Goal: Task Accomplishment & Management: Manage account settings

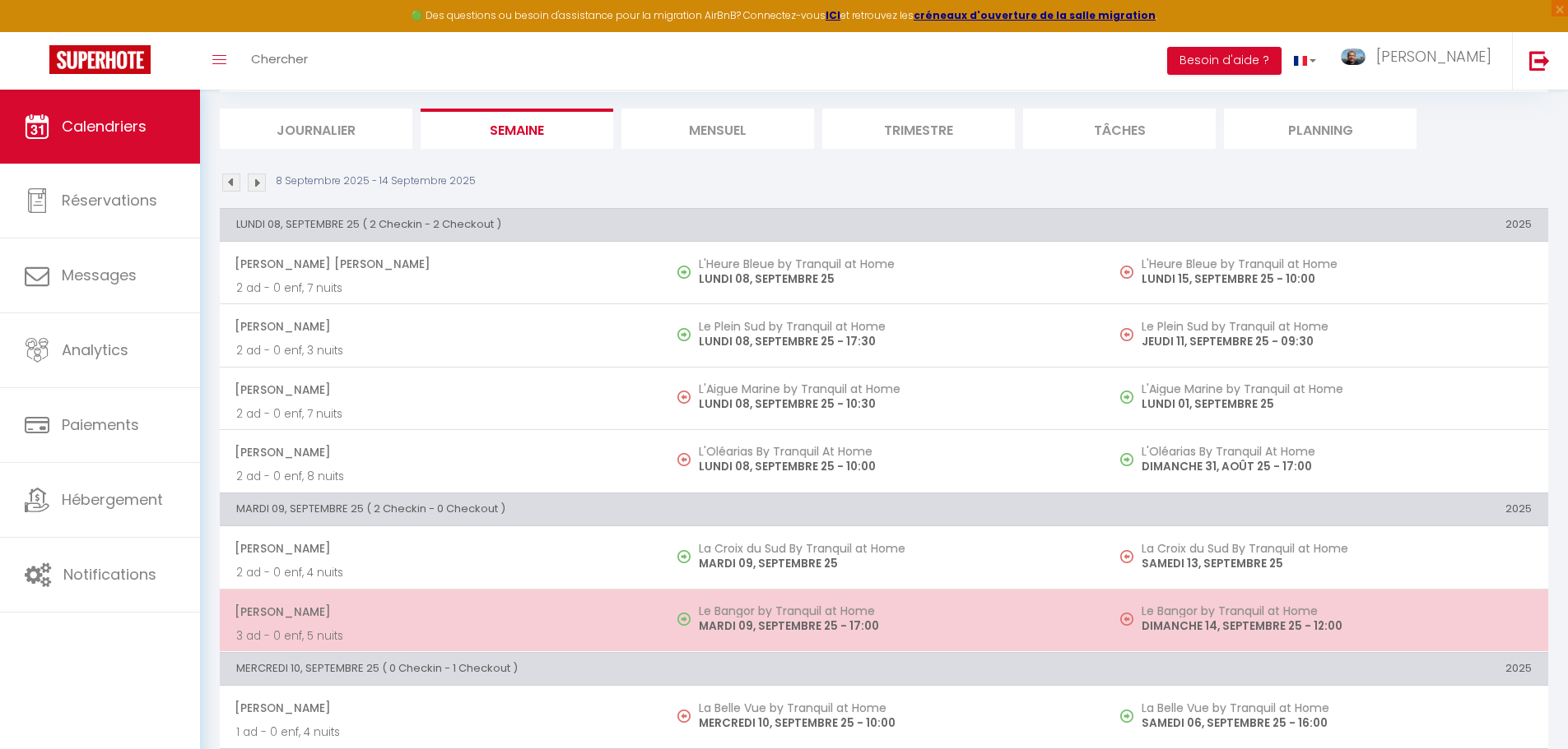
scroll to position [246, 0]
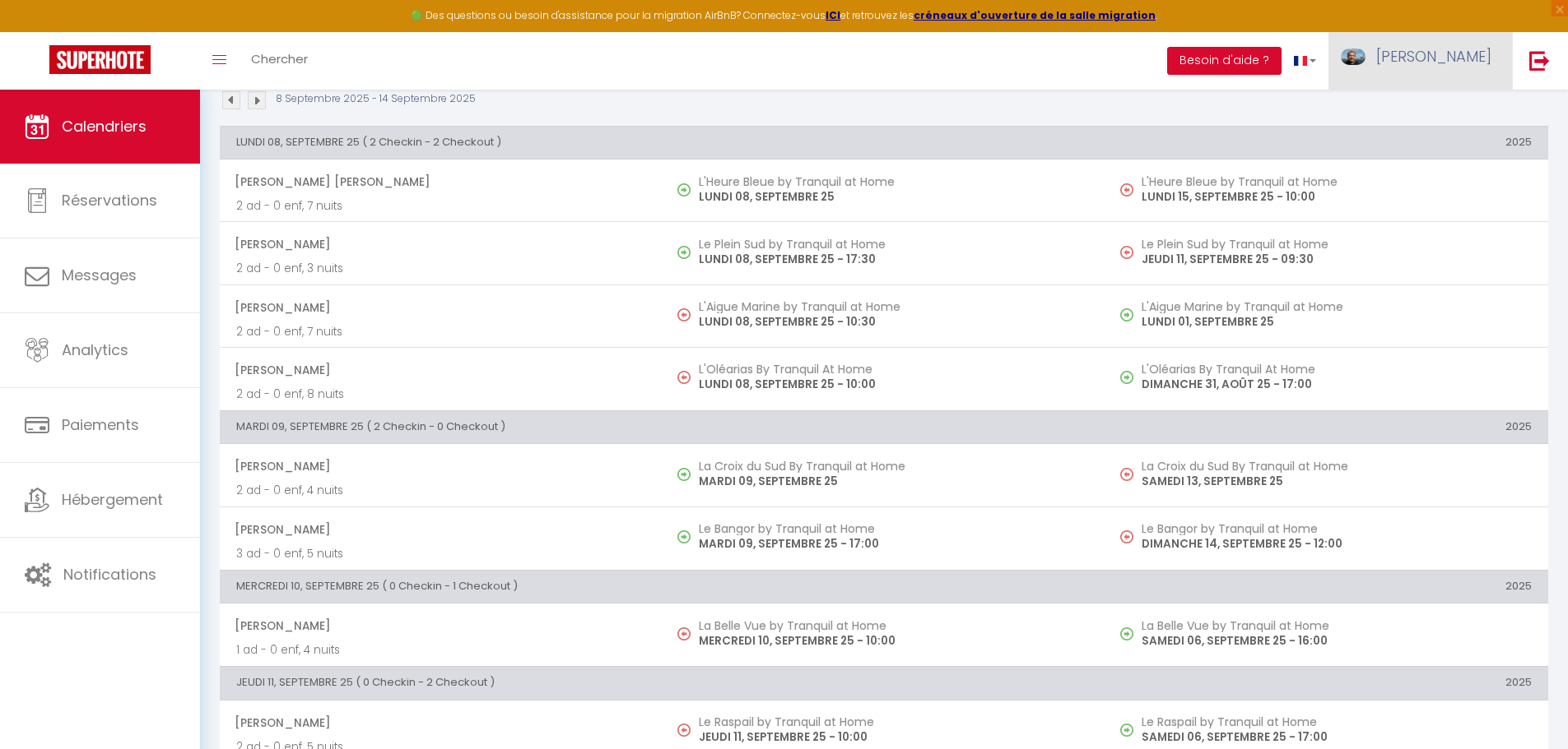
click at [1459, 53] on span "[PERSON_NAME]" at bounding box center [1433, 56] width 115 height 21
click at [1461, 109] on link "Paramètres" at bounding box center [1446, 115] width 122 height 28
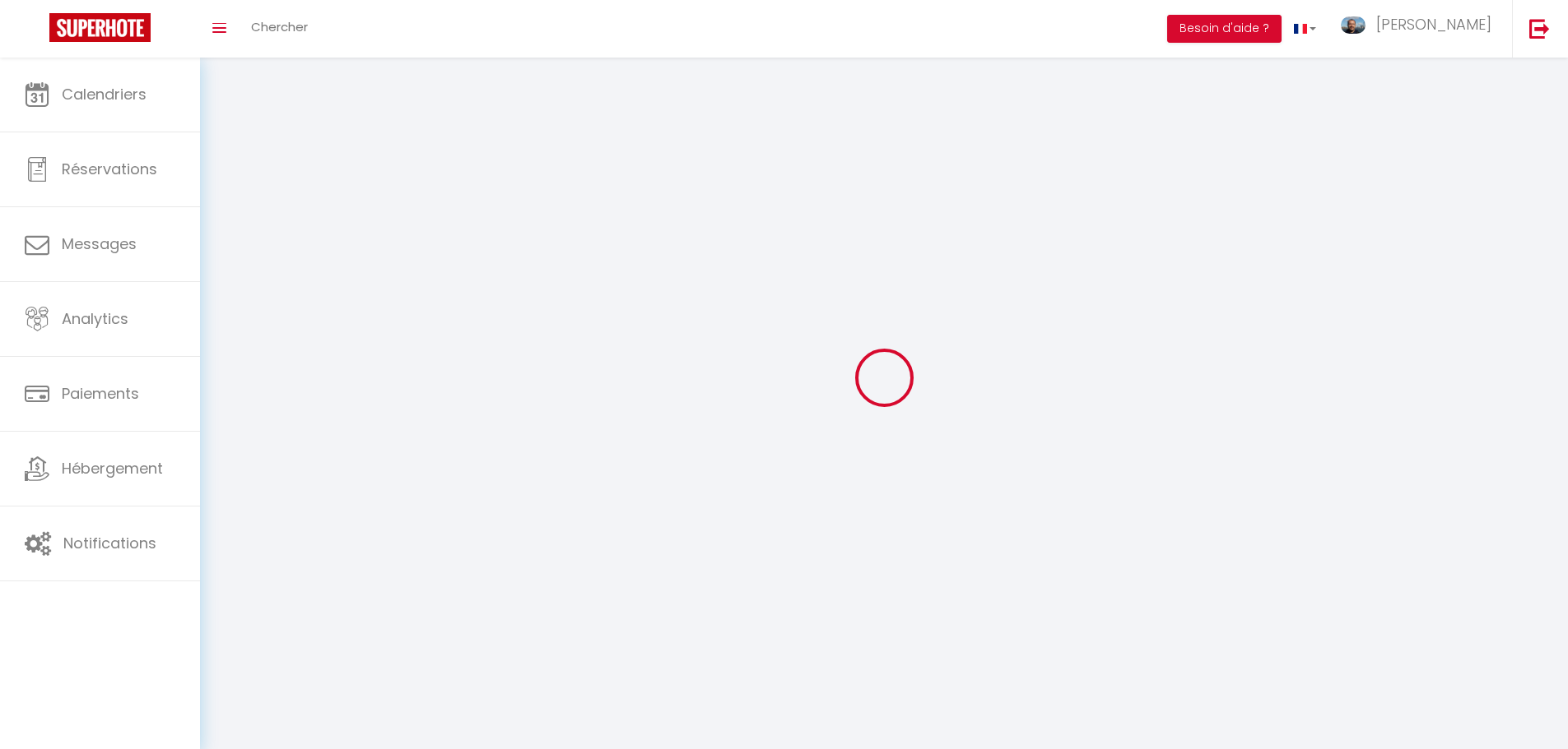
type input "[PERSON_NAME]"
type input "PERON"
type input "0783743543"
type input "23 Rue de la ville Halluard"
type input "44600"
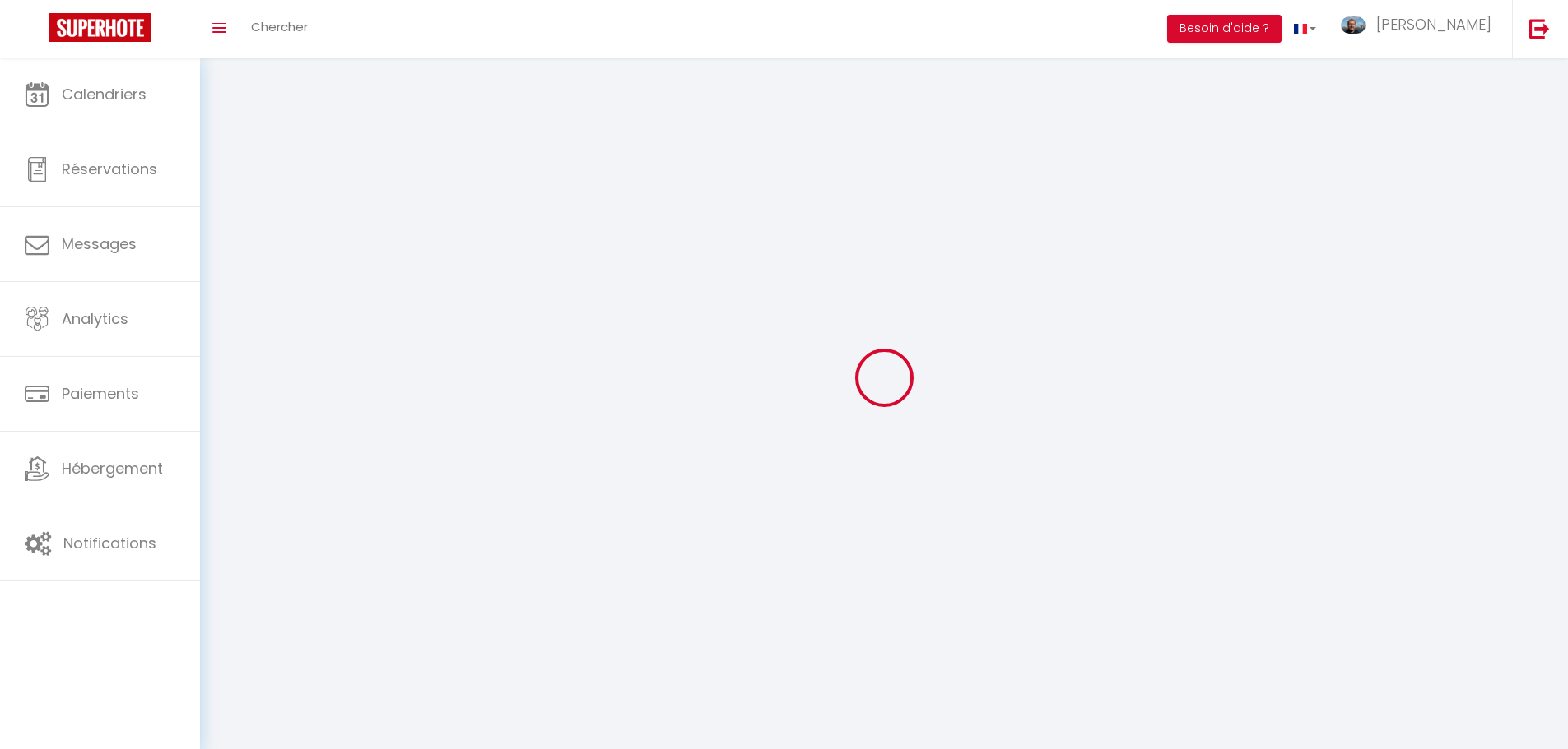
type input "SAINT-NAZAIRE"
type input "gXjoD9X9ARzde3jcqa3tONHHq"
type input "hccOxLhAgRhuZhLTRFtxhrZlr"
type input "https://app.superhote.com/#/get-available-rentals/hccOxLhAgRhuZhLTRFtxhrZlr"
select select "28"
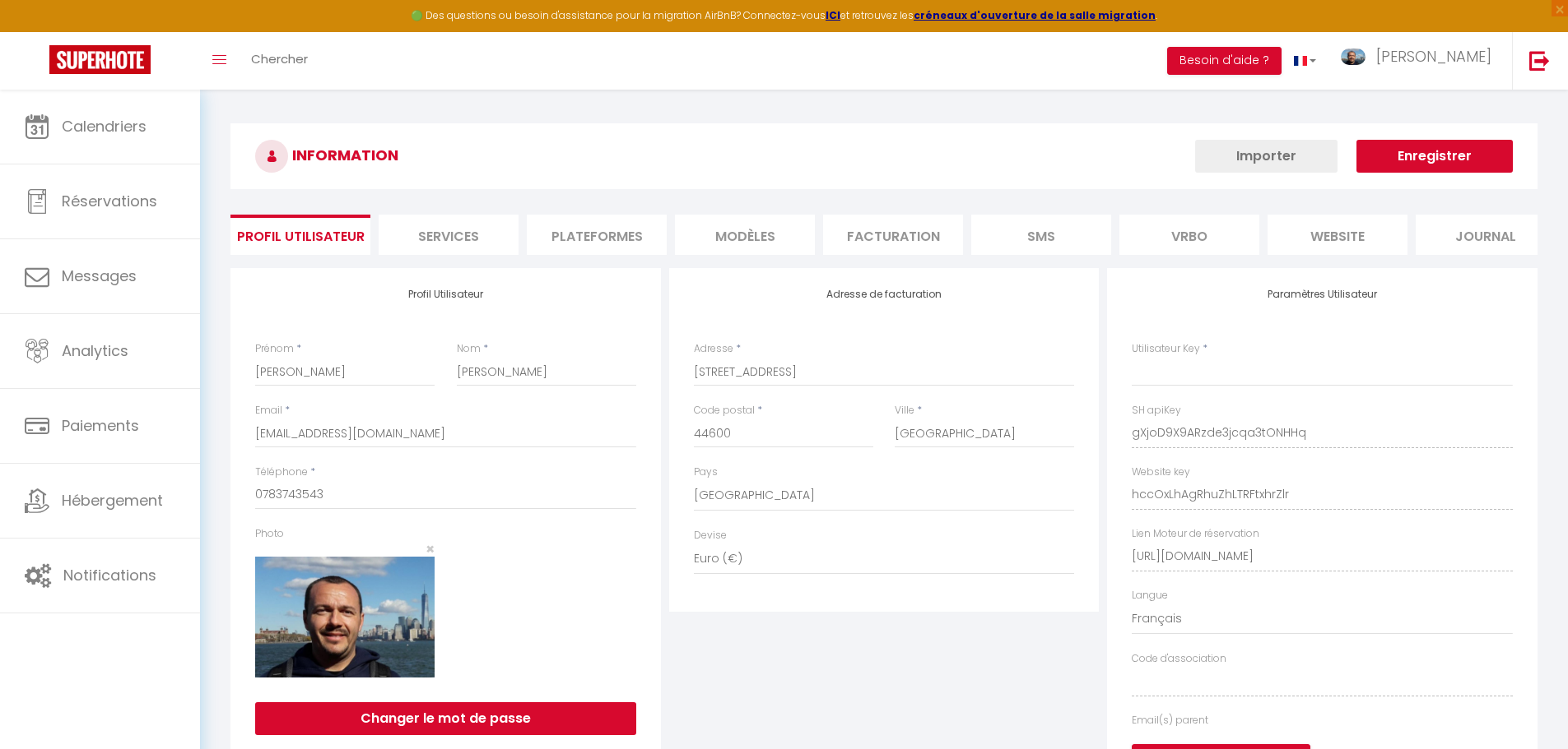
type input "gXjoD9X9ARzde3jcqa3tONHHq"
type input "hccOxLhAgRhuZhLTRFtxhrZlr"
type input "https://app.superhote.com/#/get-available-rentals/hccOxLhAgRhuZhLTRFtxhrZlr"
select select "fr"
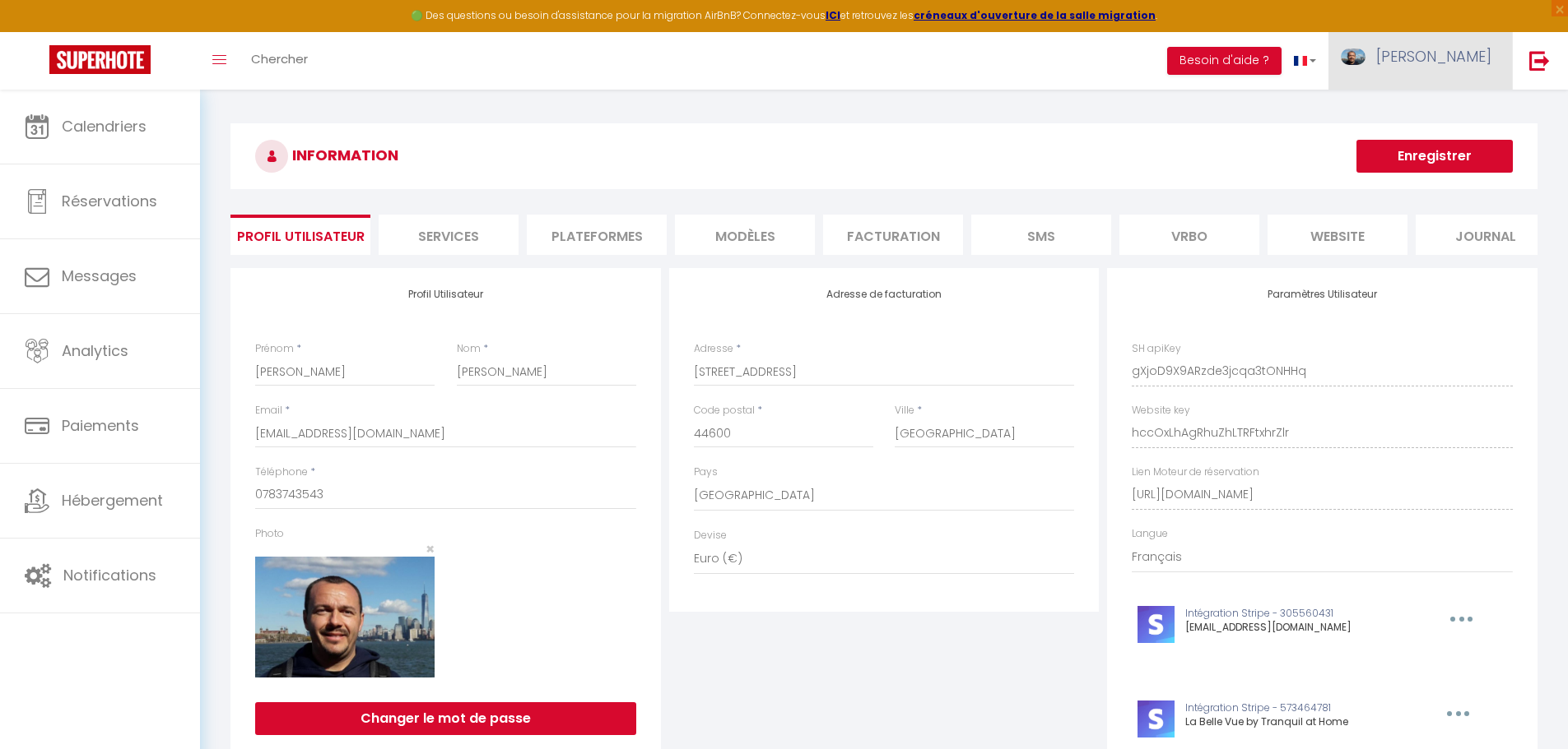
click at [1456, 64] on span "[PERSON_NAME]" at bounding box center [1433, 56] width 115 height 21
click at [603, 245] on li "Plateformes" at bounding box center [596, 235] width 140 height 40
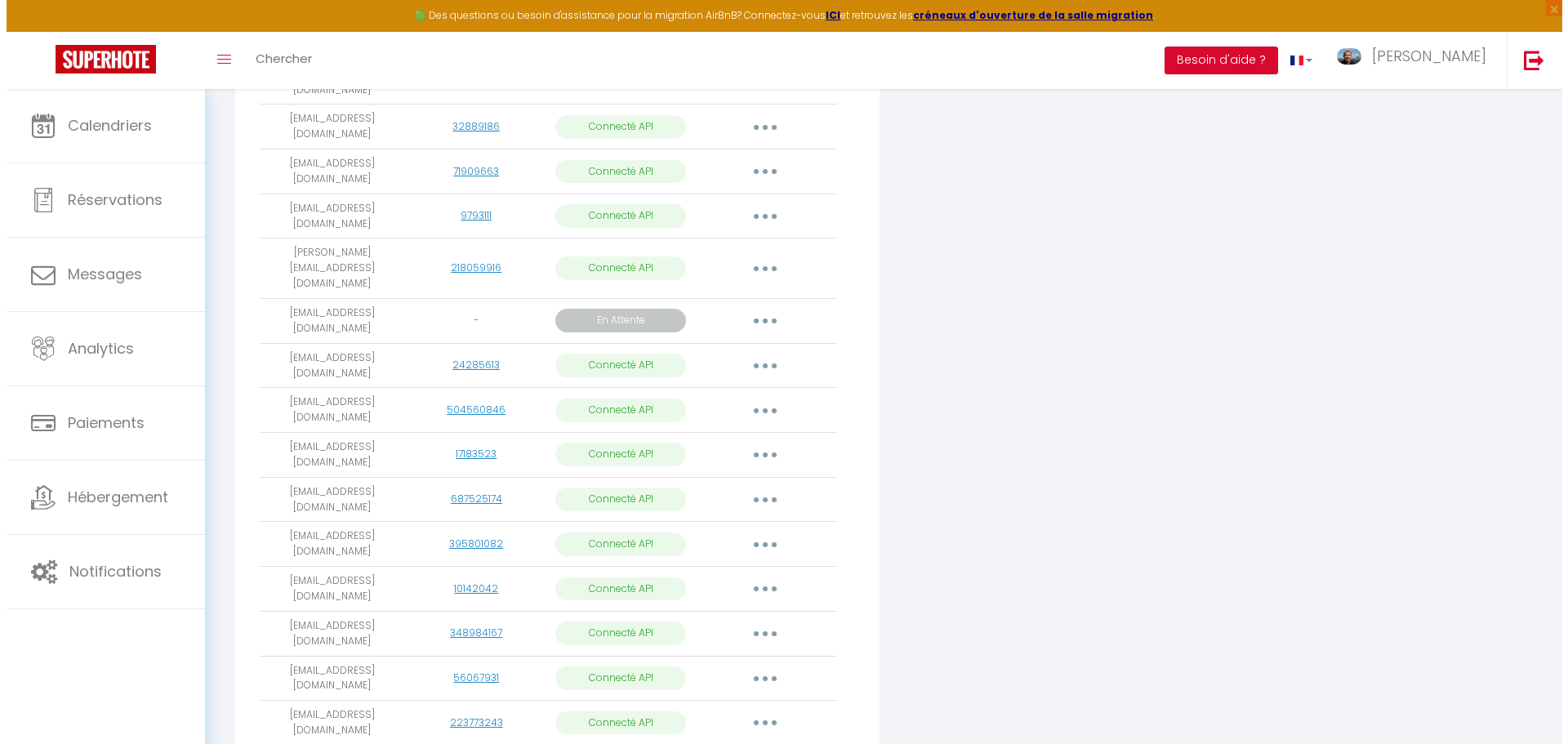
scroll to position [622, 0]
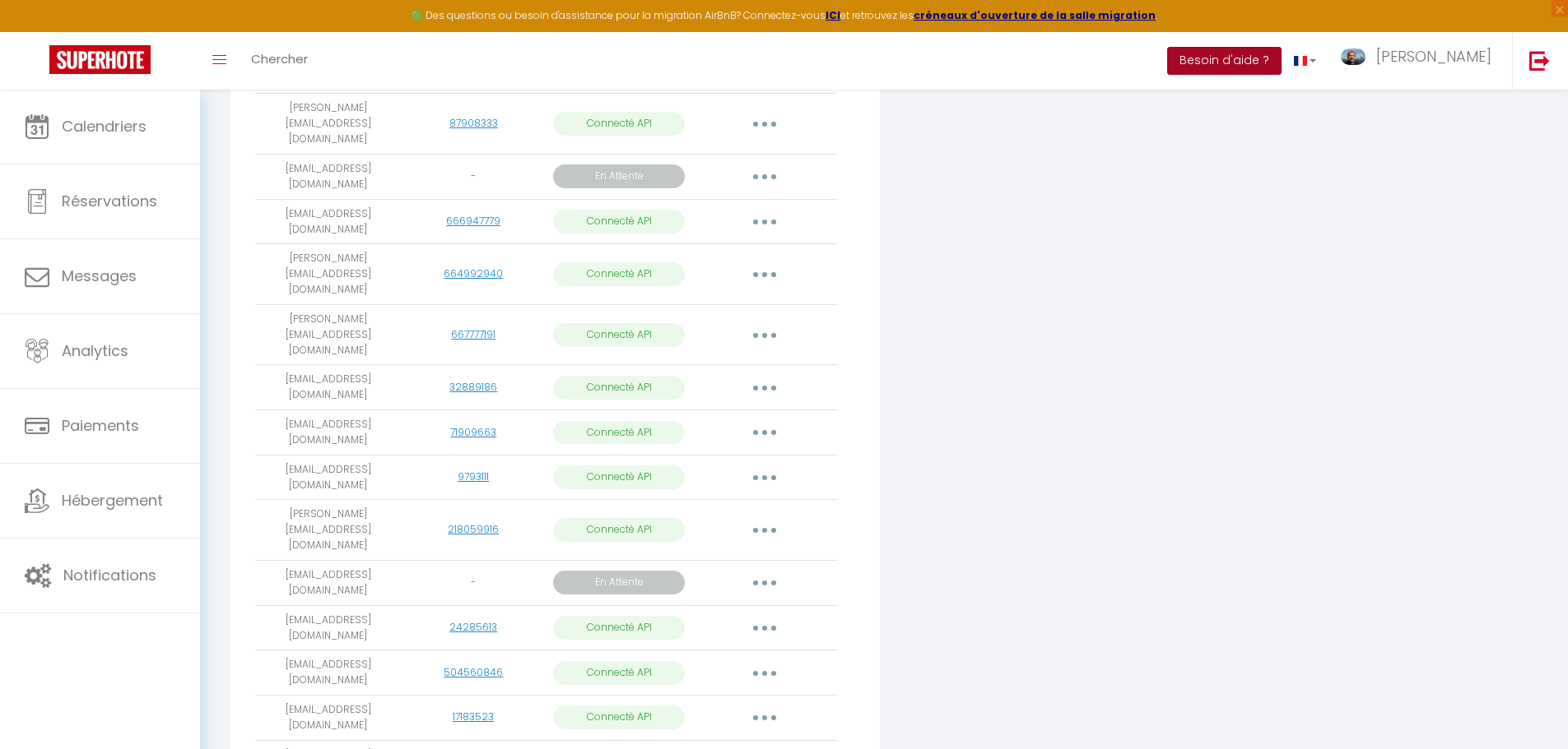
click at [1259, 66] on button "Besoin d'aide ?" at bounding box center [1223, 61] width 114 height 28
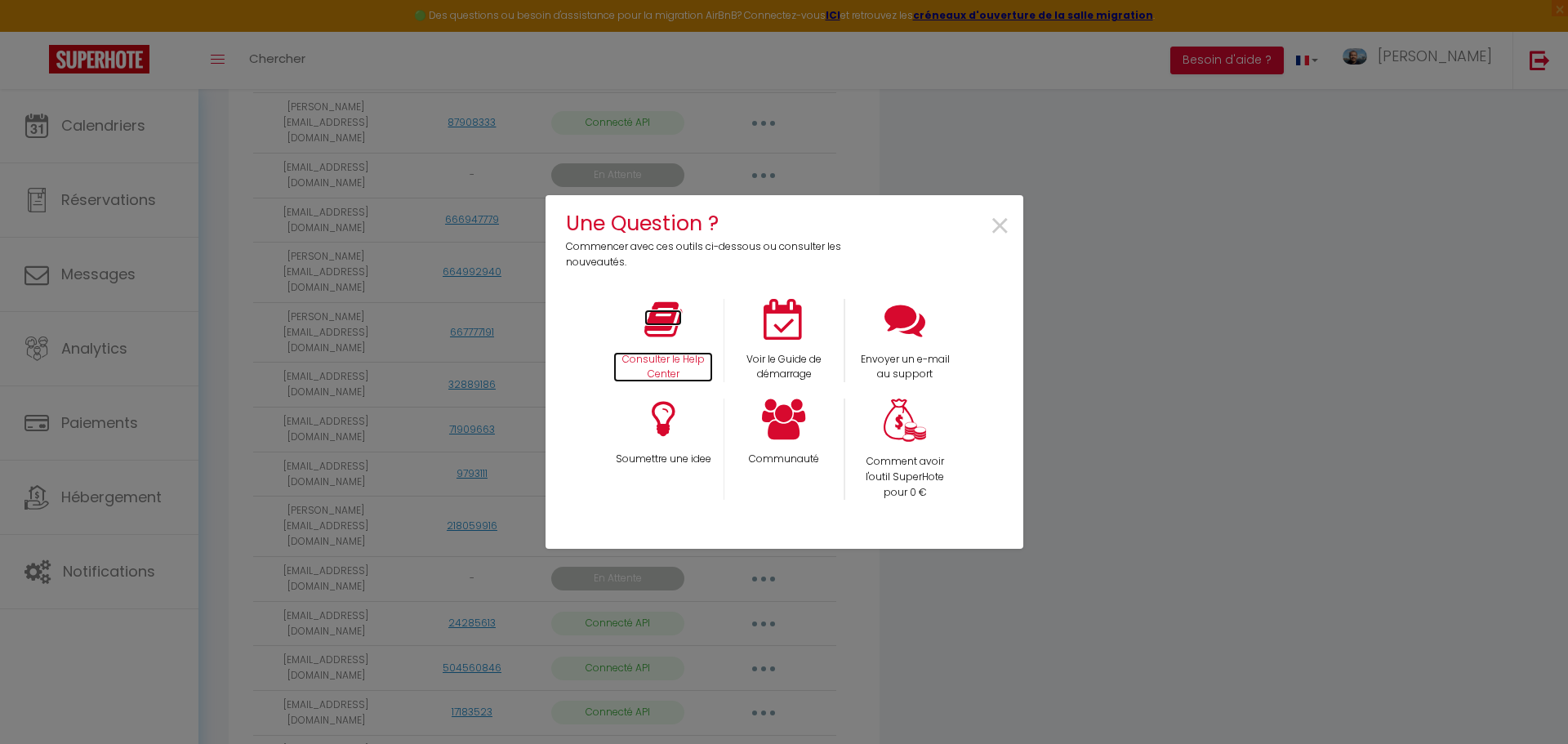
click at [671, 355] on p "Consulter le Help Center" at bounding box center [663, 368] width 100 height 31
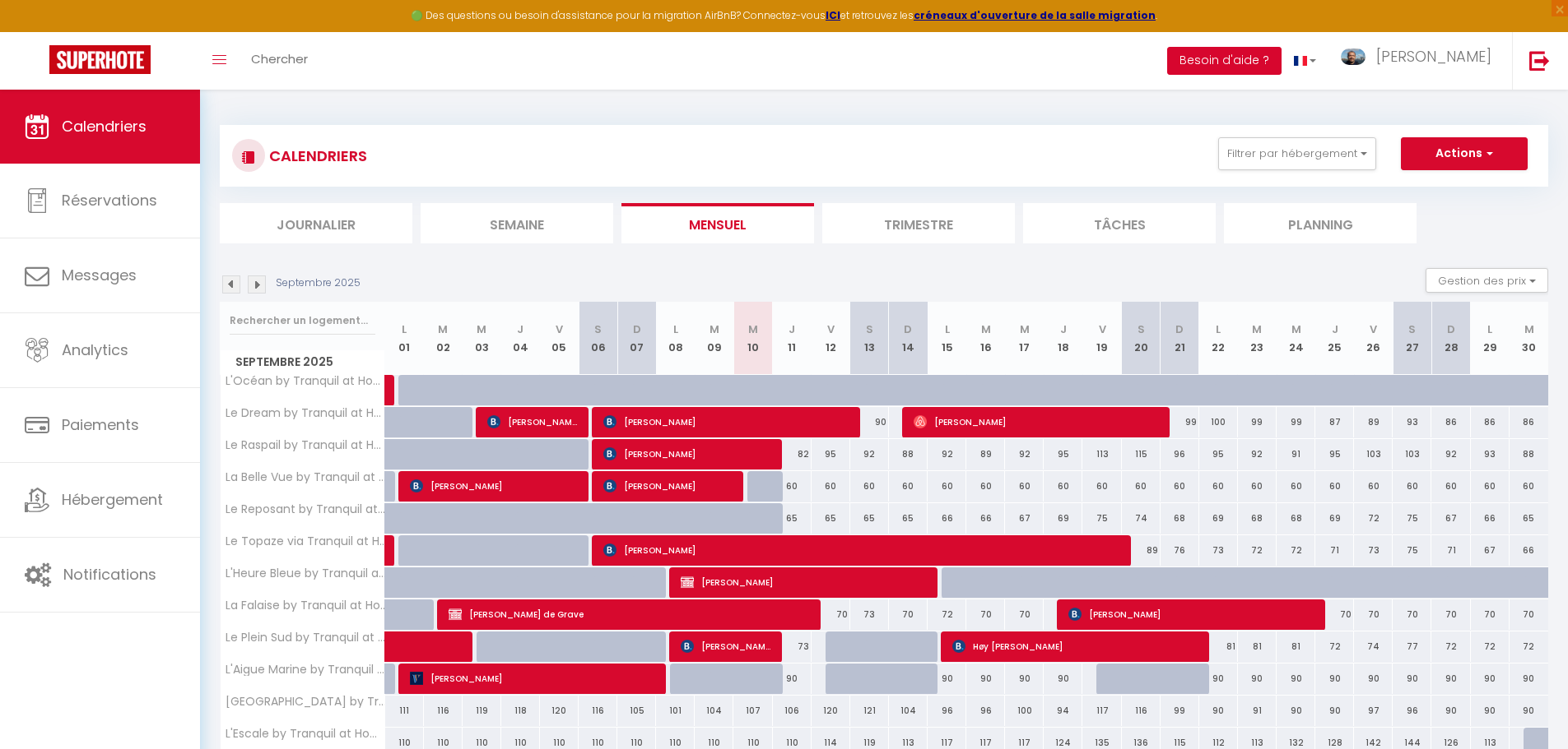
click at [1282, 61] on button "Besoin d'aide ?" at bounding box center [1223, 61] width 114 height 28
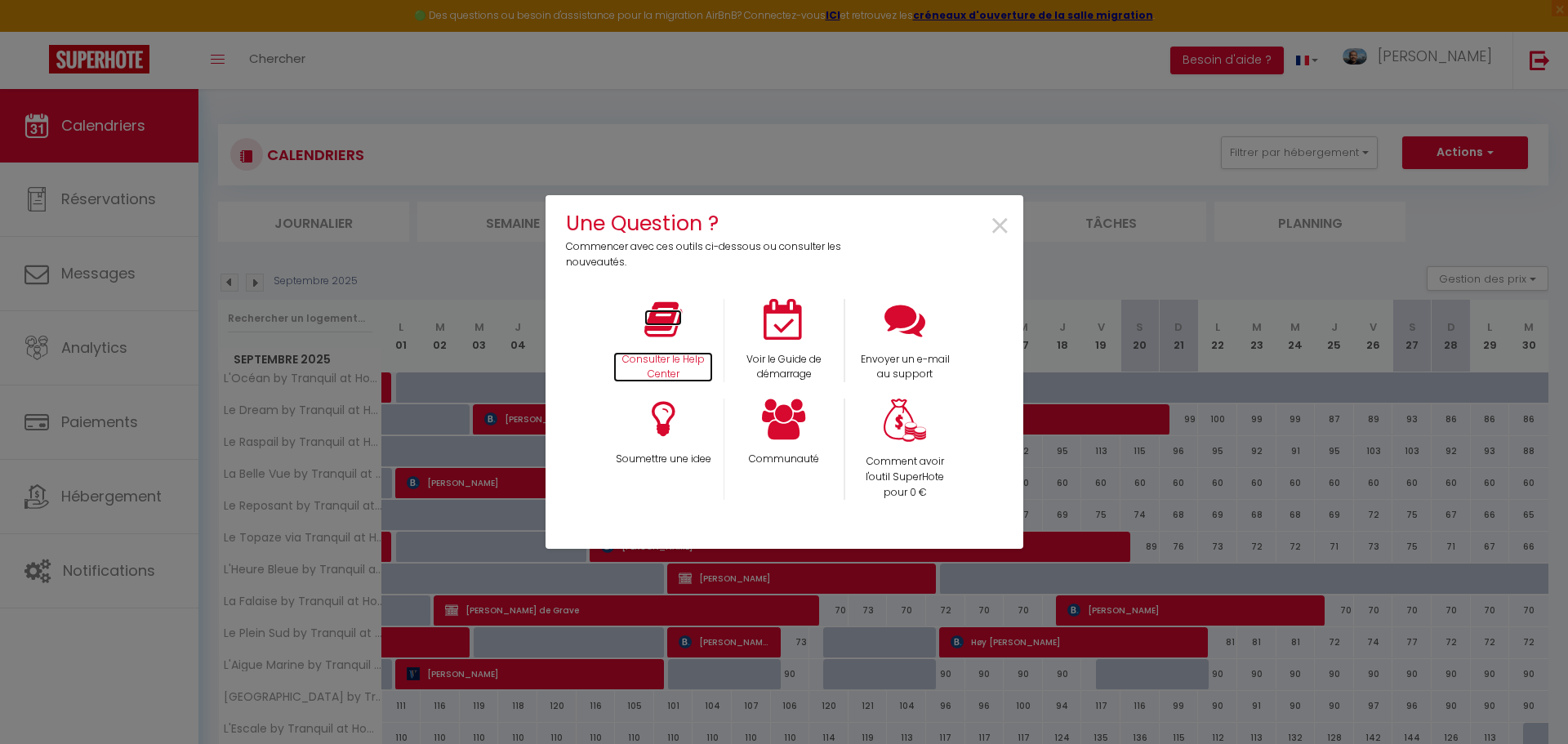
click at [674, 360] on p "Consulter le Help Center" at bounding box center [663, 368] width 100 height 31
click at [898, 364] on p "Envoyer un e-mail au support" at bounding box center [906, 368] width 99 height 31
click at [995, 220] on span "×" at bounding box center [1000, 227] width 22 height 51
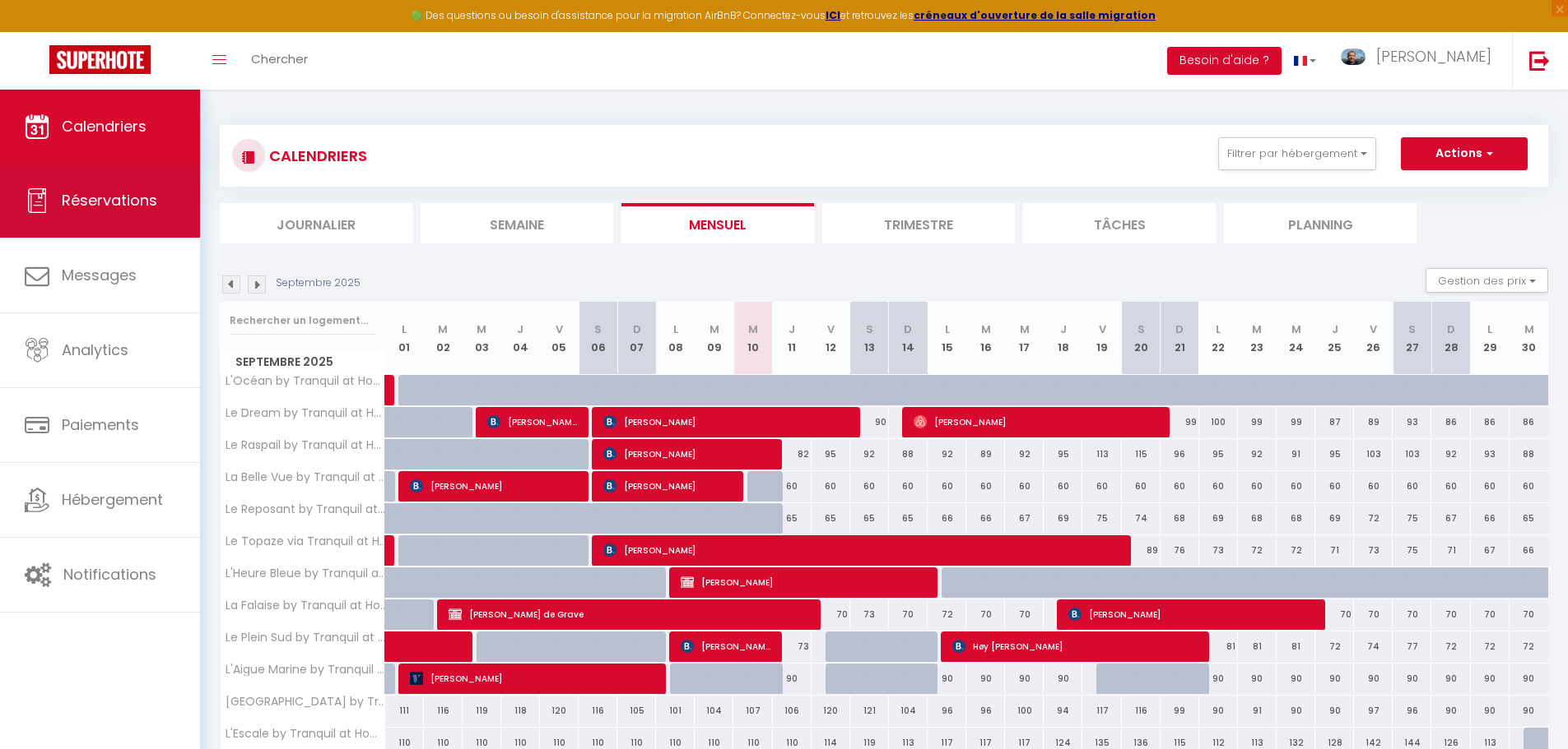
click at [112, 216] on link "Réservations" at bounding box center [100, 201] width 200 height 74
select select "not_cancelled"
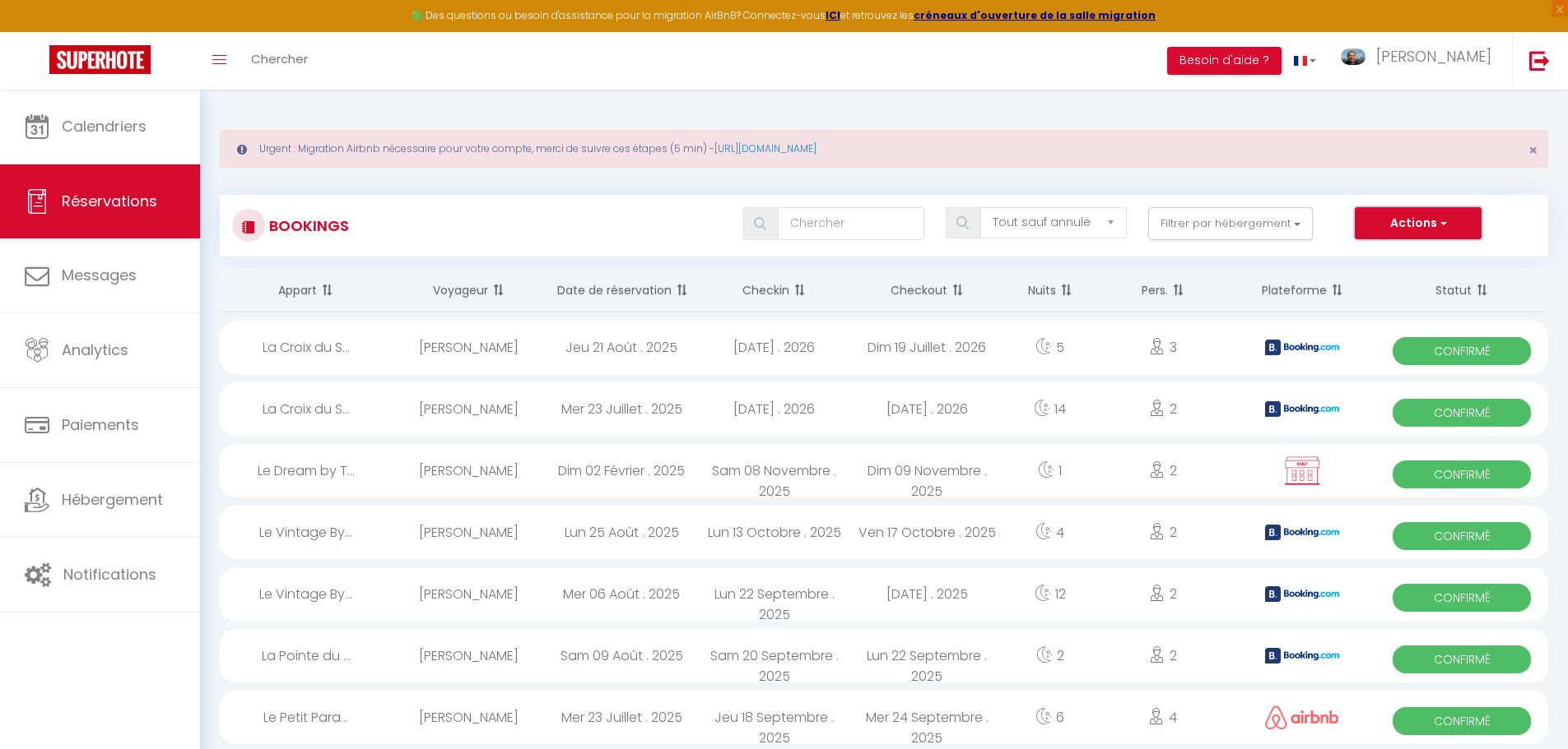
click at [1436, 228] on span "button" at bounding box center [1441, 223] width 10 height 17
